Goal: Information Seeking & Learning: Learn about a topic

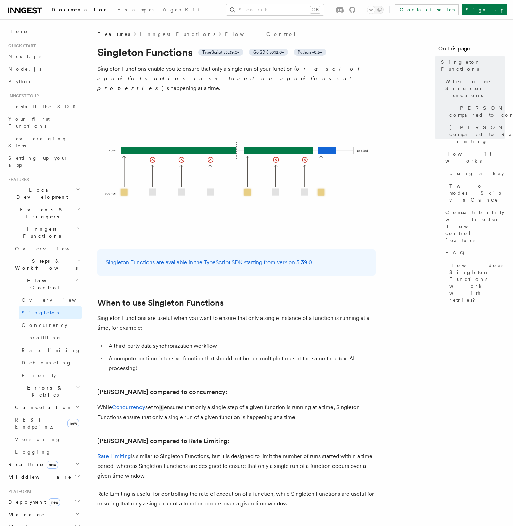
click at [218, 341] on li "A third-party data synchronization workflow" at bounding box center [240, 346] width 269 height 10
drag, startPoint x: 219, startPoint y: 337, endPoint x: 109, endPoint y: 336, distance: 110.7
click at [109, 341] on li "A third-party data synchronization workflow" at bounding box center [240, 346] width 269 height 10
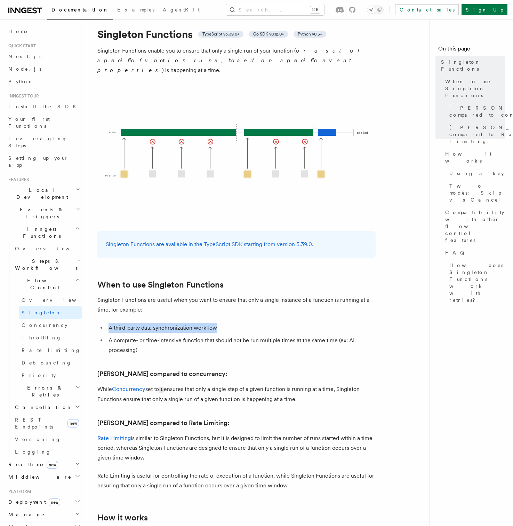
scroll to position [30, 0]
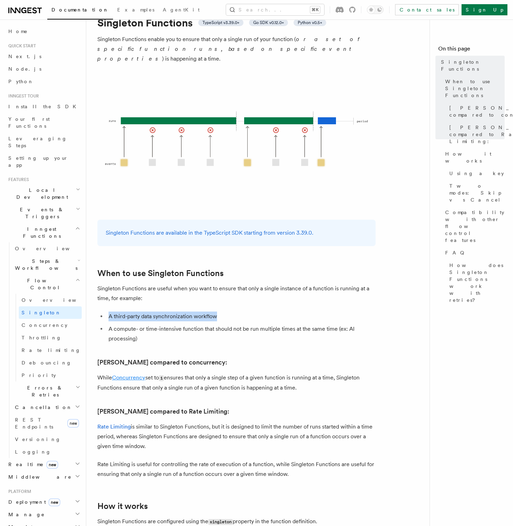
click at [137, 374] on link "Concurrency" at bounding box center [128, 377] width 33 height 7
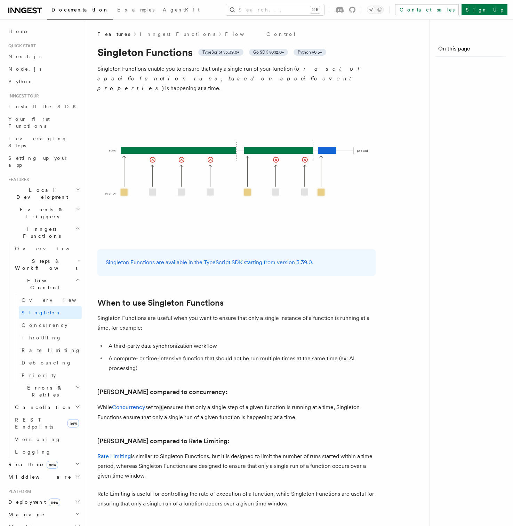
scroll to position [30, 0]
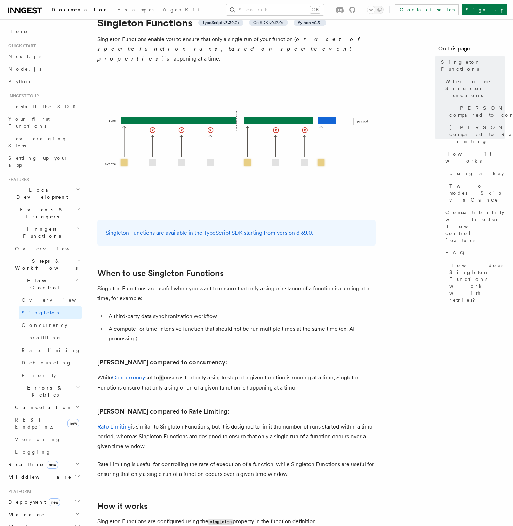
click at [338, 373] on p "While Concurrency set to 1 ensures that only a single step of a given function …" at bounding box center [236, 383] width 278 height 20
drag, startPoint x: 268, startPoint y: 378, endPoint x: 98, endPoint y: 369, distance: 170.1
click at [98, 373] on p "While Concurrency set to 1 ensures that only a single step of a given function …" at bounding box center [236, 383] width 278 height 20
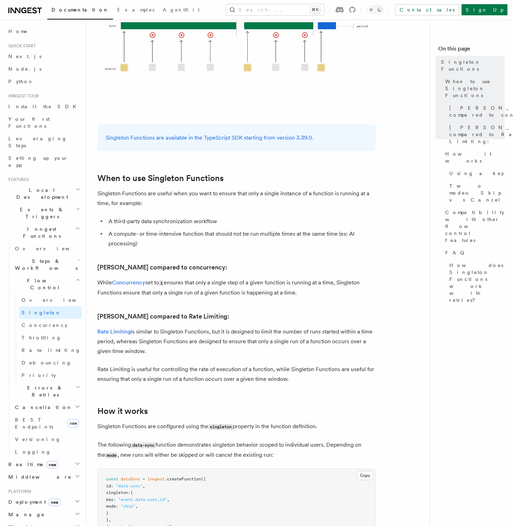
scroll to position [129, 0]
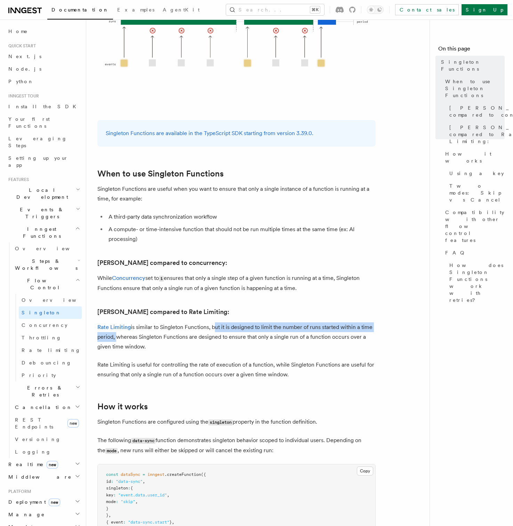
drag, startPoint x: 212, startPoint y: 318, endPoint x: 116, endPoint y: 329, distance: 97.0
click at [114, 327] on p "Rate Limiting is similar to [PERSON_NAME] Functions, but it is designed to limi…" at bounding box center [236, 336] width 278 height 29
drag, startPoint x: 148, startPoint y: 341, endPoint x: 92, endPoint y: 317, distance: 60.8
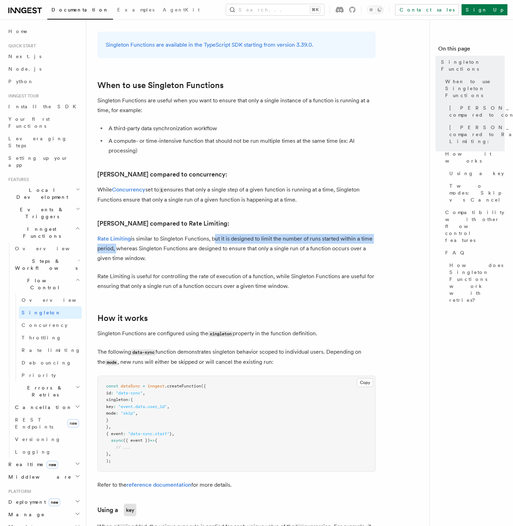
scroll to position [251, 0]
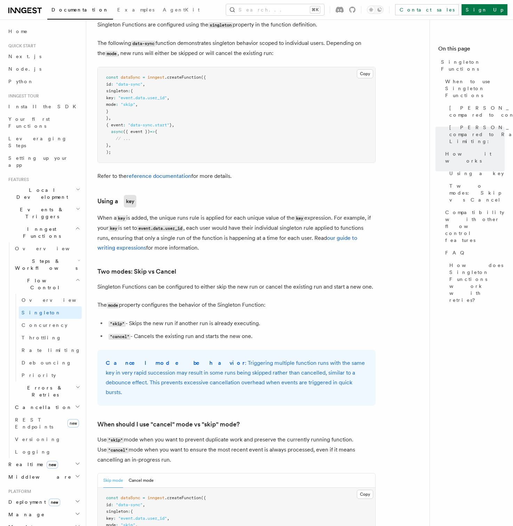
scroll to position [637, 0]
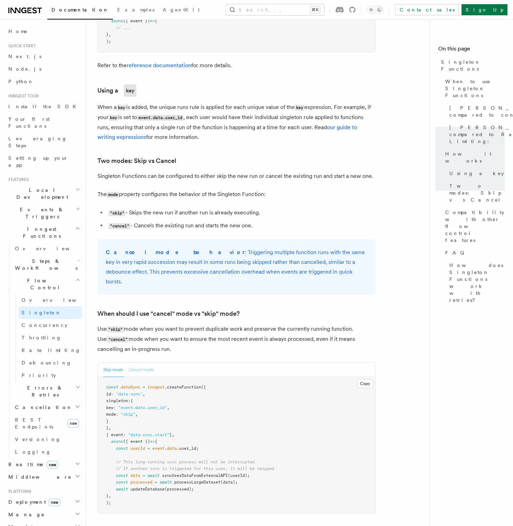
click at [139, 363] on button "Cancel mode" at bounding box center [141, 370] width 25 height 14
click at [112, 363] on button "Skip mode" at bounding box center [113, 370] width 20 height 14
click at [134, 363] on button "Cancel mode" at bounding box center [141, 370] width 25 height 14
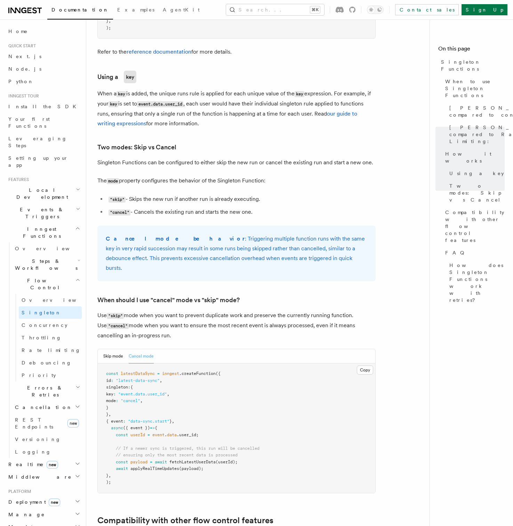
scroll to position [670, 0]
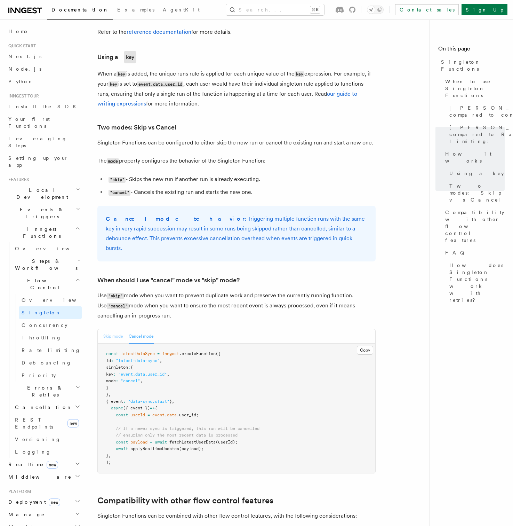
click at [113, 329] on button "Skip mode" at bounding box center [113, 336] width 20 height 14
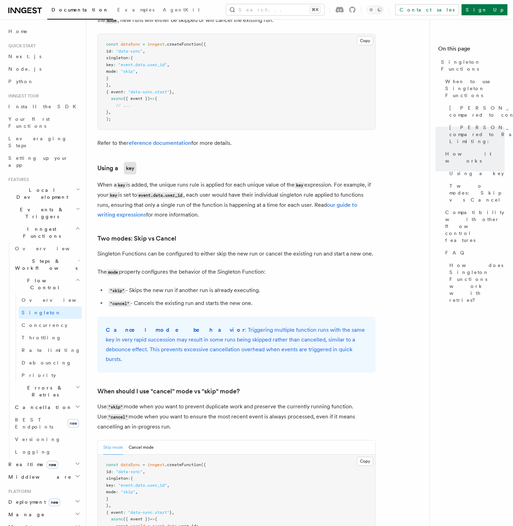
scroll to position [473, 0]
